Goal: Find specific page/section: Find specific page/section

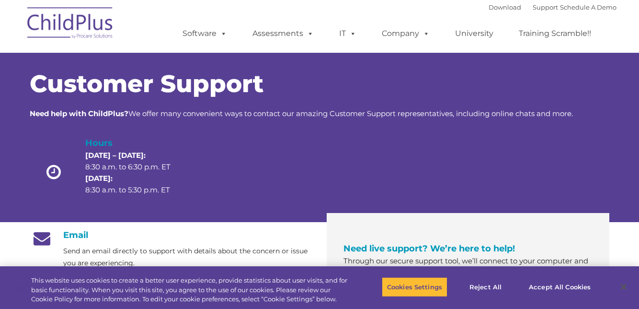
click at [219, 36] on span at bounding box center [222, 33] width 11 height 9
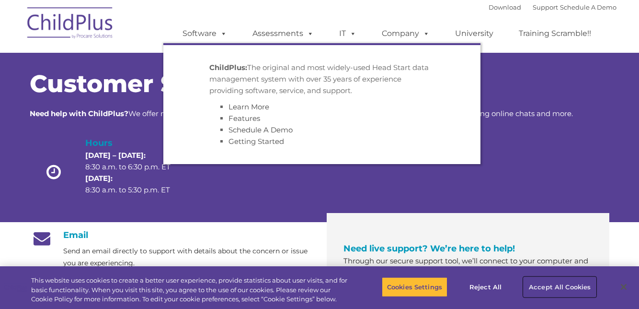
click at [552, 287] on button "Accept All Cookies" at bounding box center [560, 286] width 72 height 20
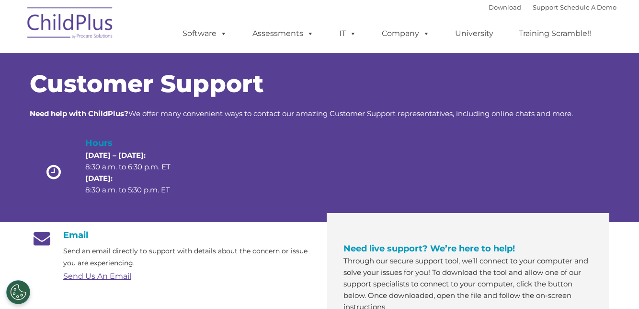
click at [220, 34] on span at bounding box center [222, 33] width 11 height 9
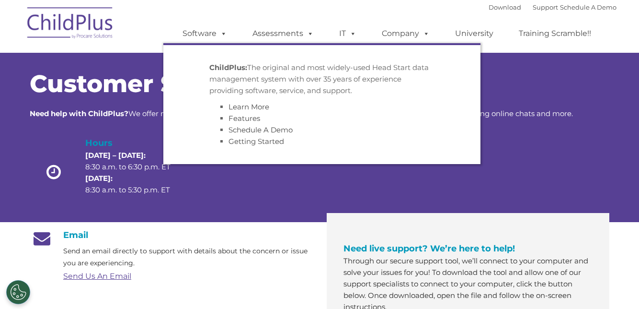
click at [298, 31] on link "Assessments" at bounding box center [283, 33] width 80 height 19
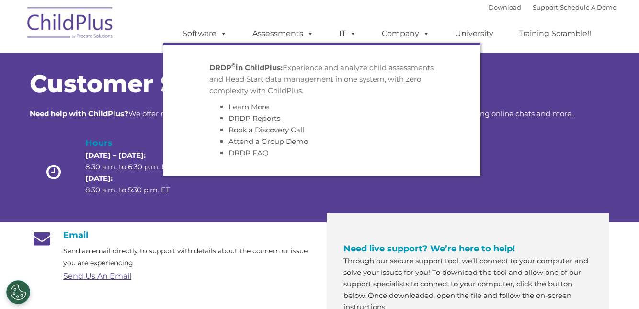
click at [423, 34] on span at bounding box center [424, 33] width 11 height 9
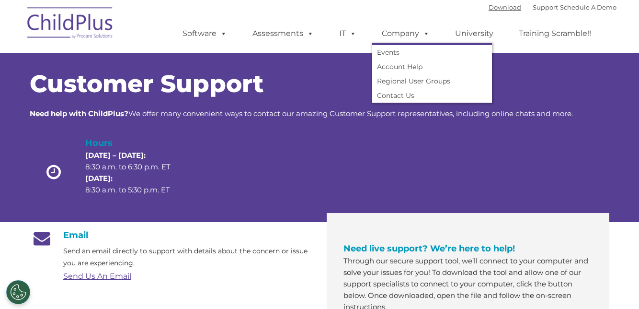
click at [495, 5] on link "Download" at bounding box center [505, 7] width 33 height 8
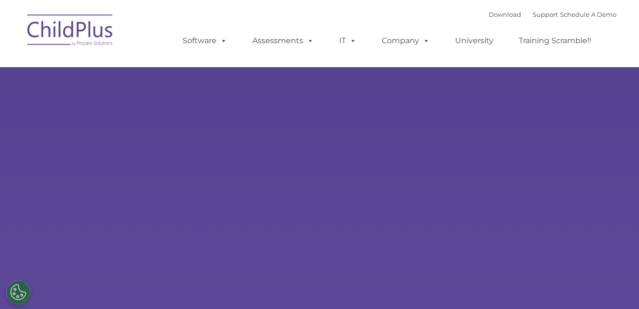
type input ""
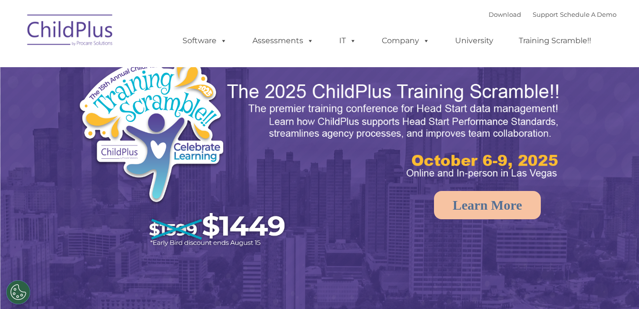
select select "MEDIUM"
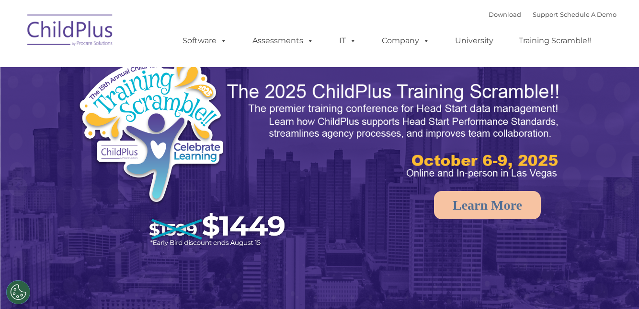
click at [298, 44] on link "Assessments" at bounding box center [283, 40] width 80 height 19
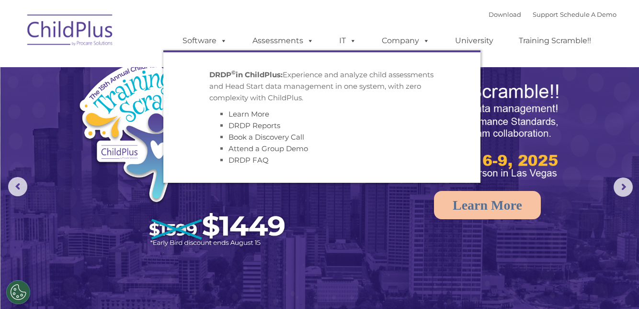
click at [378, 275] on img at bounding box center [319, 201] width 639 height 402
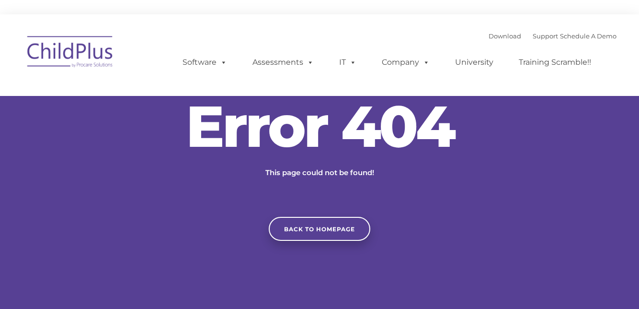
type input ""
click at [353, 240] on link "Back to homepage" at bounding box center [320, 229] width 102 height 24
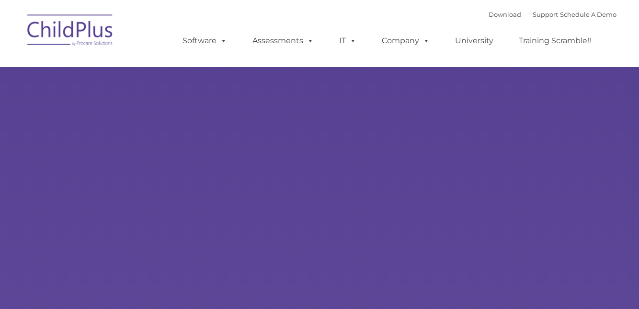
type input ""
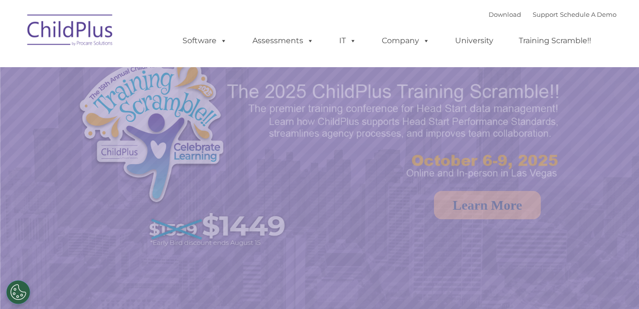
select select "MEDIUM"
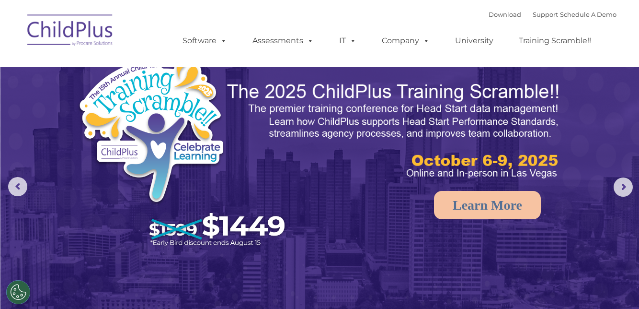
click at [478, 212] on link "Learn More" at bounding box center [487, 205] width 107 height 28
